Goal: Information Seeking & Learning: Learn about a topic

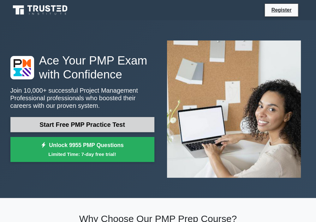
click at [98, 122] on link "Start Free PMP Practice Test" at bounding box center [82, 124] width 144 height 15
